Goal: Information Seeking & Learning: Learn about a topic

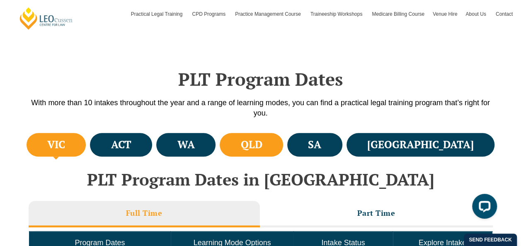
click at [283, 141] on li "QLD" at bounding box center [251, 145] width 63 height 24
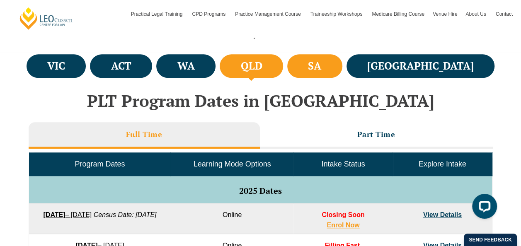
scroll to position [340, 0]
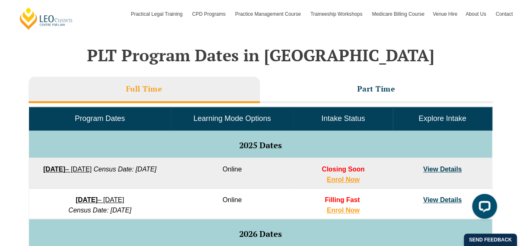
click at [451, 170] on link "View Details" at bounding box center [443, 169] width 39 height 7
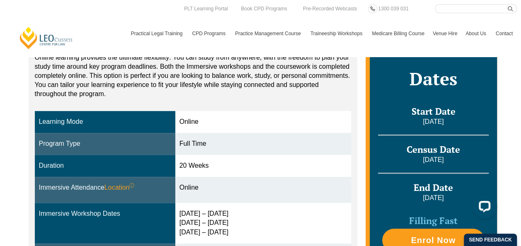
click at [456, 7] on input "Search here" at bounding box center [476, 8] width 82 height 9
type input "census"
click at [508, 4] on button "submit" at bounding box center [512, 8] width 9 height 9
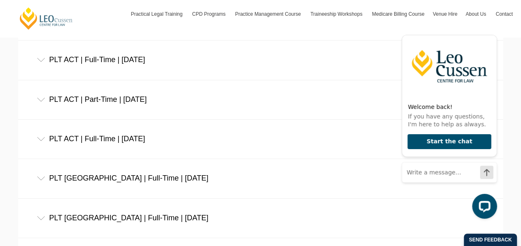
scroll to position [1493, 0]
